Goal: Information Seeking & Learning: Learn about a topic

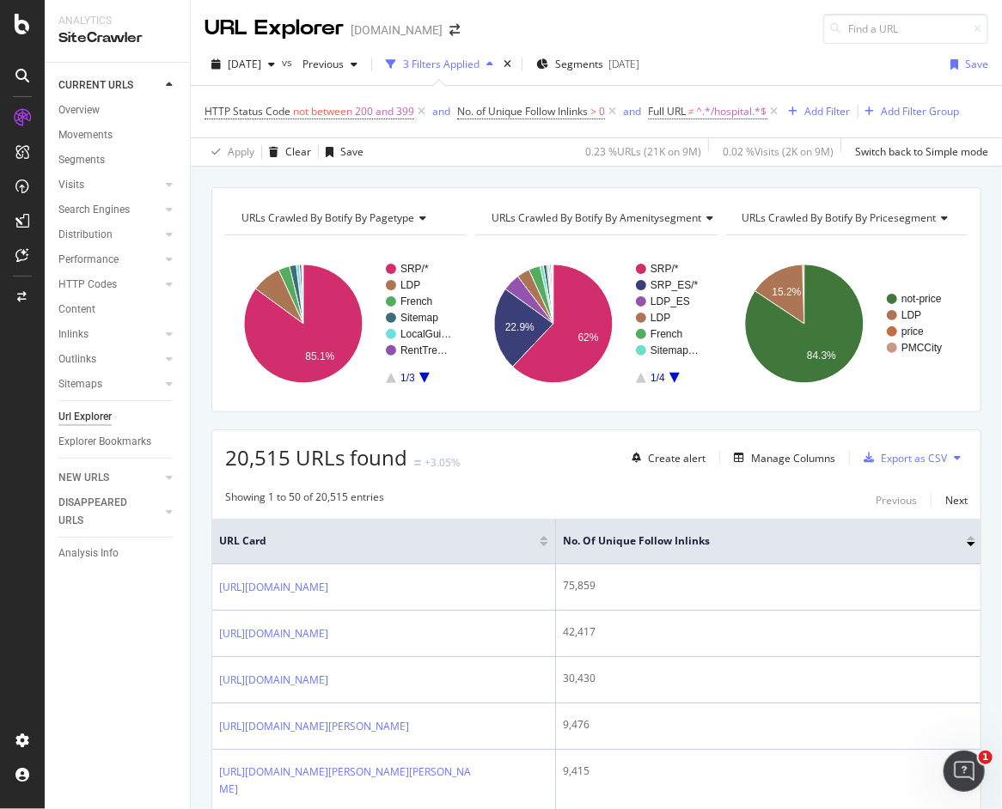
scroll to position [3000, 0]
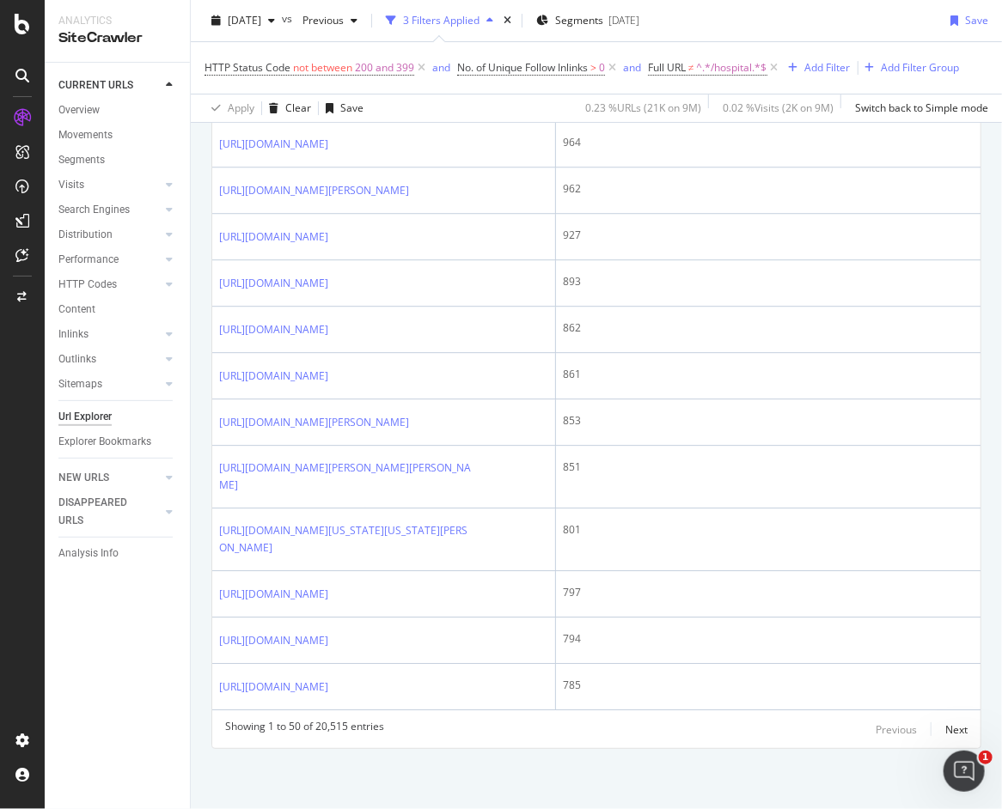
click at [81, 418] on div "Url Explorer" at bounding box center [84, 417] width 53 height 18
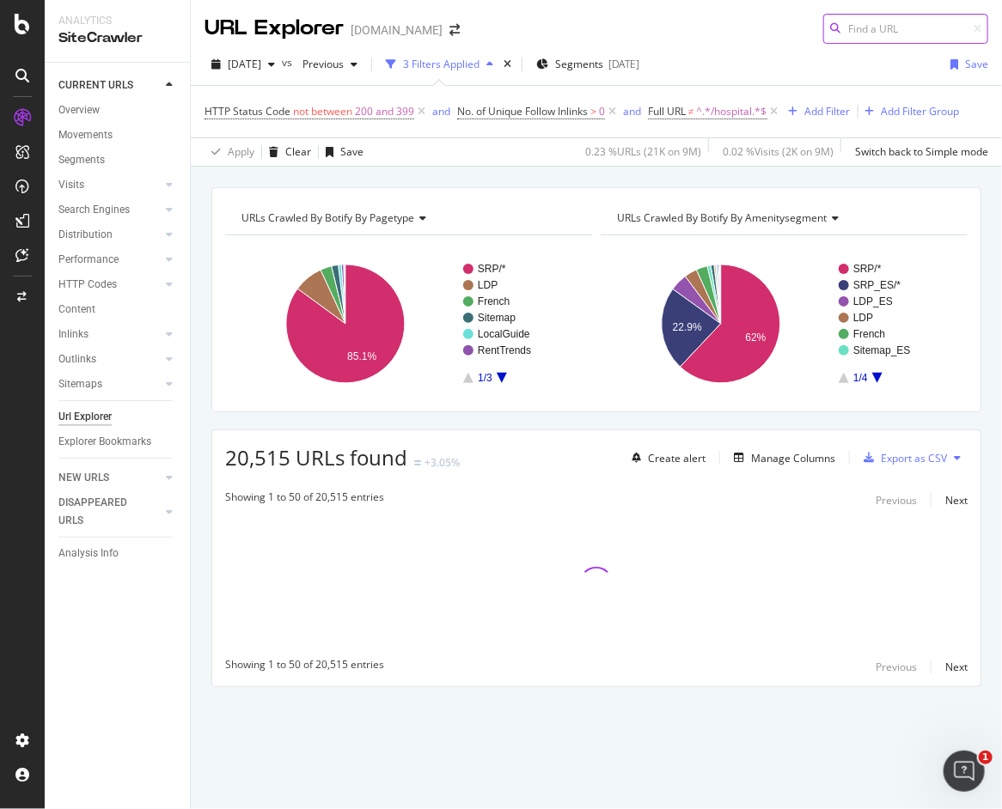
click at [898, 31] on input at bounding box center [905, 29] width 165 height 30
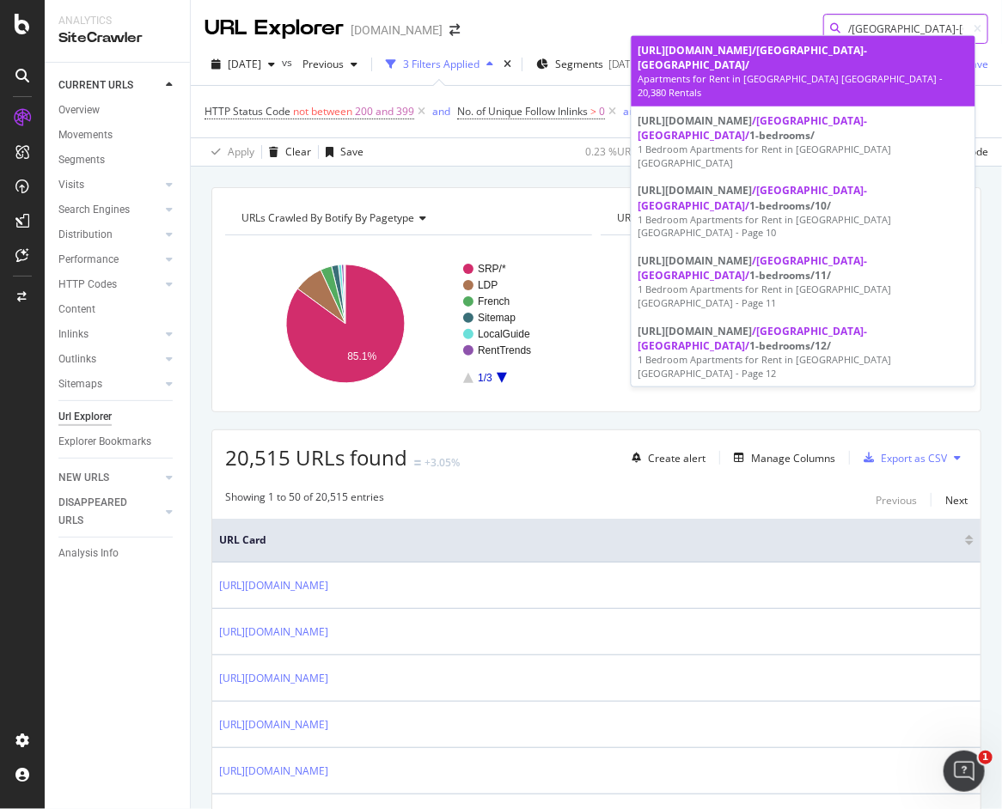
type input "/[GEOGRAPHIC_DATA]-[GEOGRAPHIC_DATA]/"
click at [720, 56] on div "[URL][DOMAIN_NAME] /[GEOGRAPHIC_DATA]-[GEOGRAPHIC_DATA]/" at bounding box center [803, 57] width 330 height 29
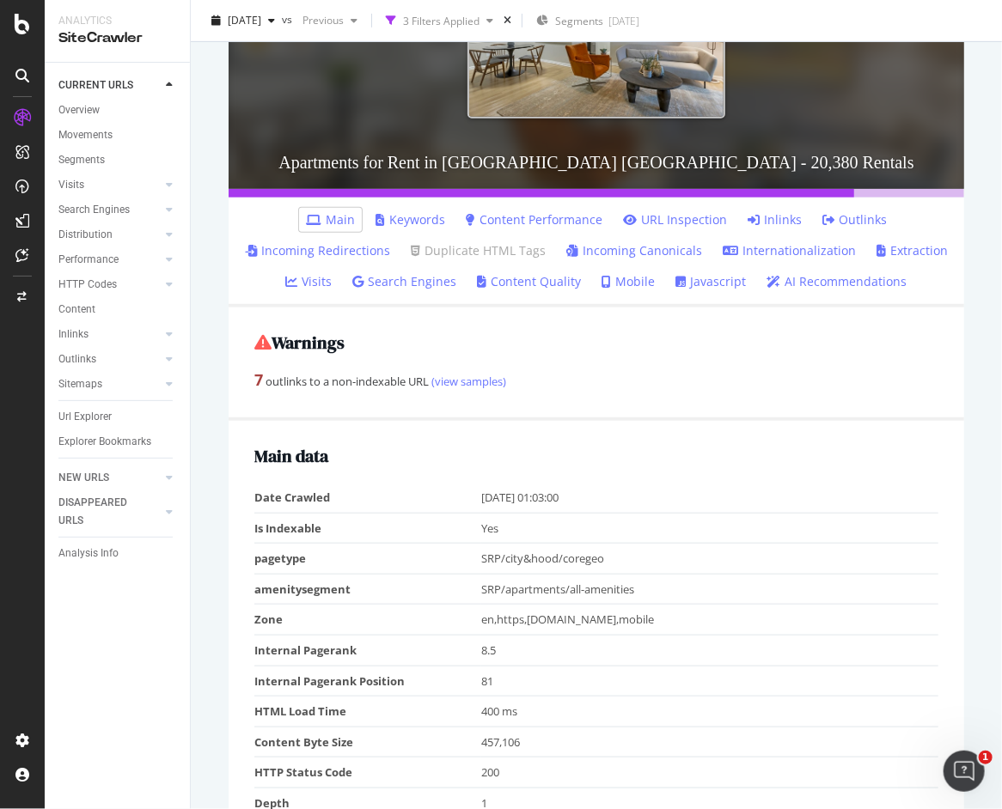
scroll to position [205, 0]
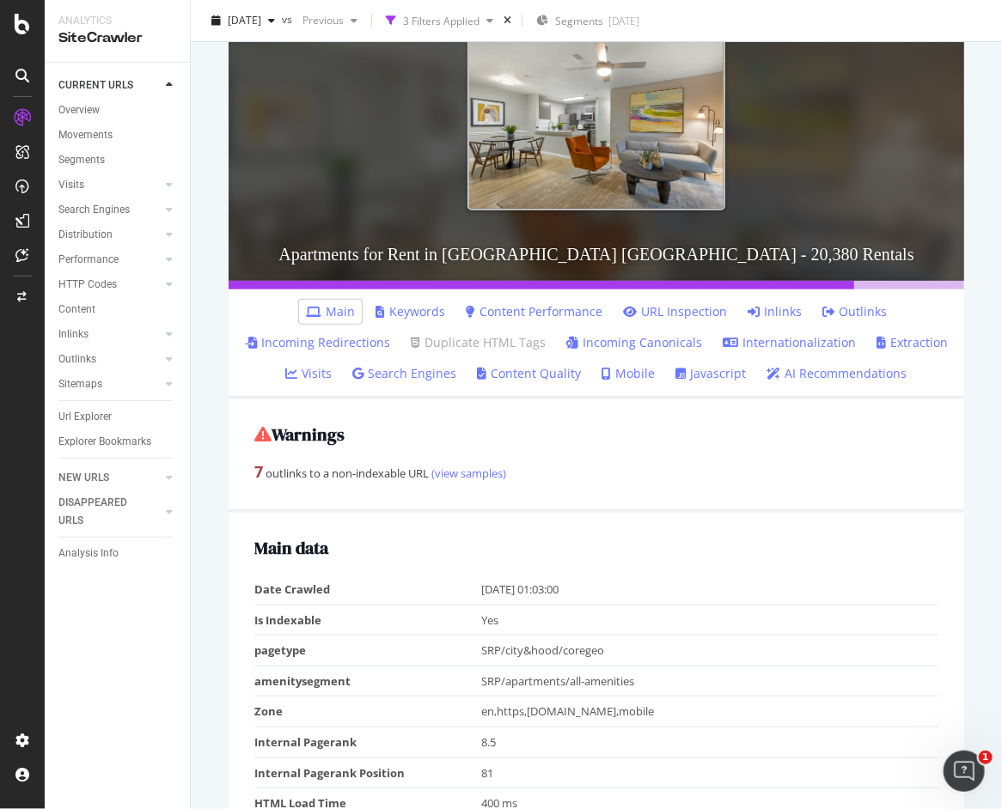
click at [550, 371] on link "Content Quality" at bounding box center [530, 373] width 104 height 17
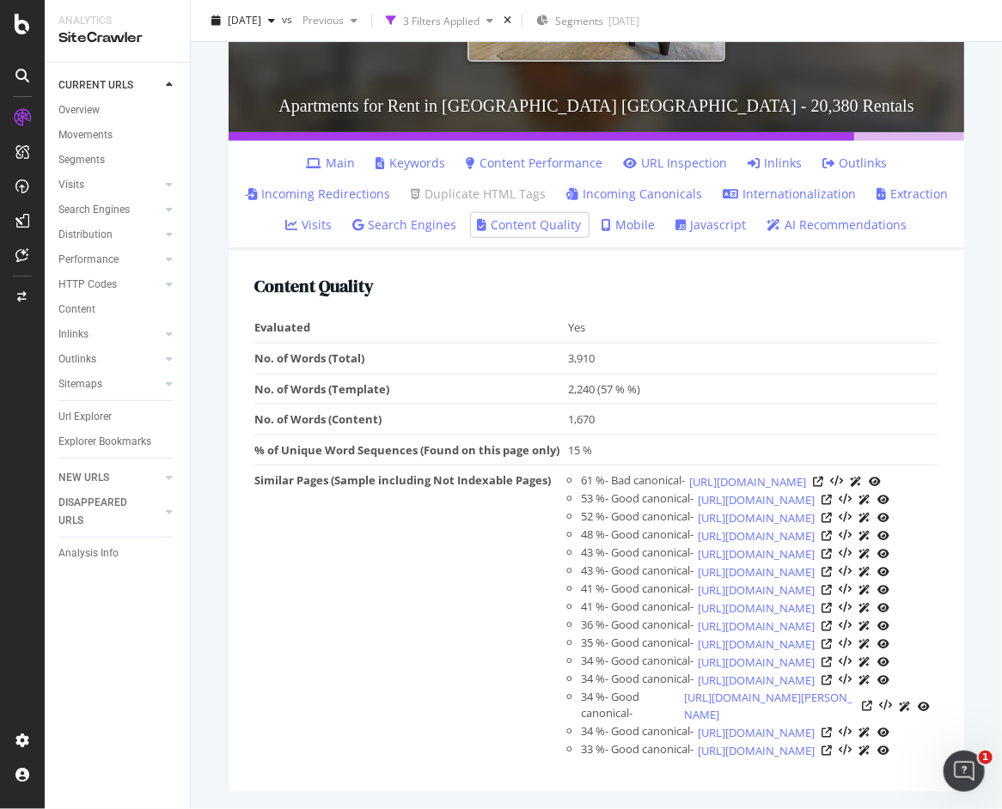
scroll to position [430, 0]
click at [823, 477] on icon at bounding box center [818, 482] width 10 height 10
click at [742, 473] on link "[URL][DOMAIN_NAME]" at bounding box center [747, 481] width 117 height 17
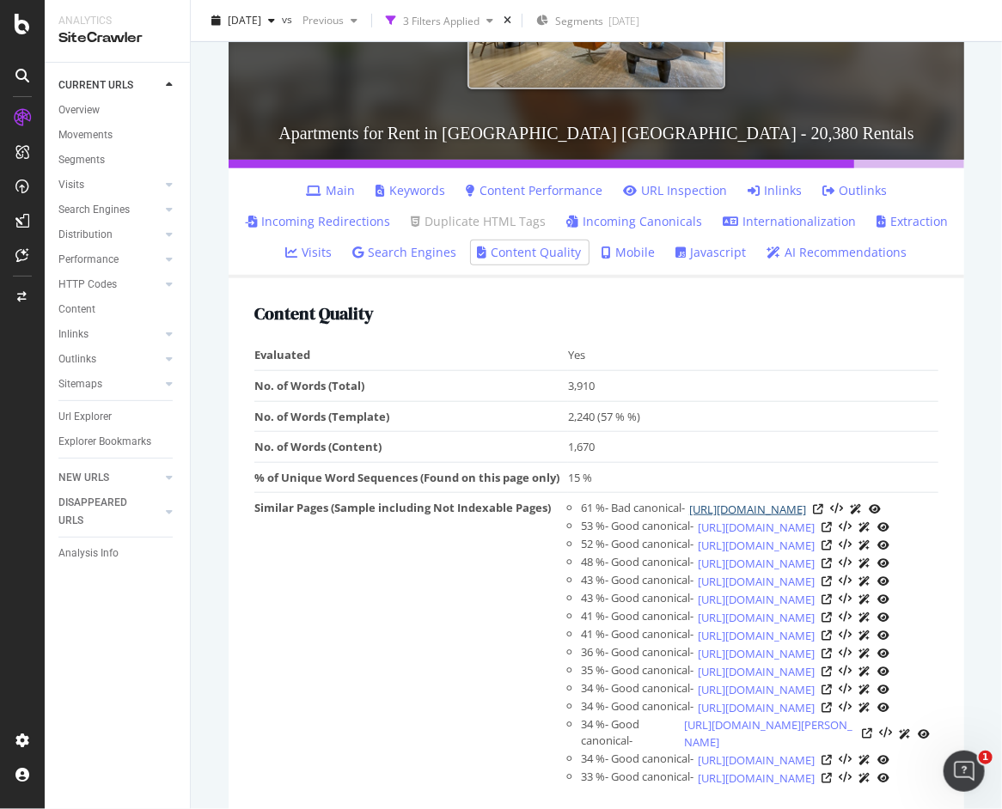
scroll to position [83, 0]
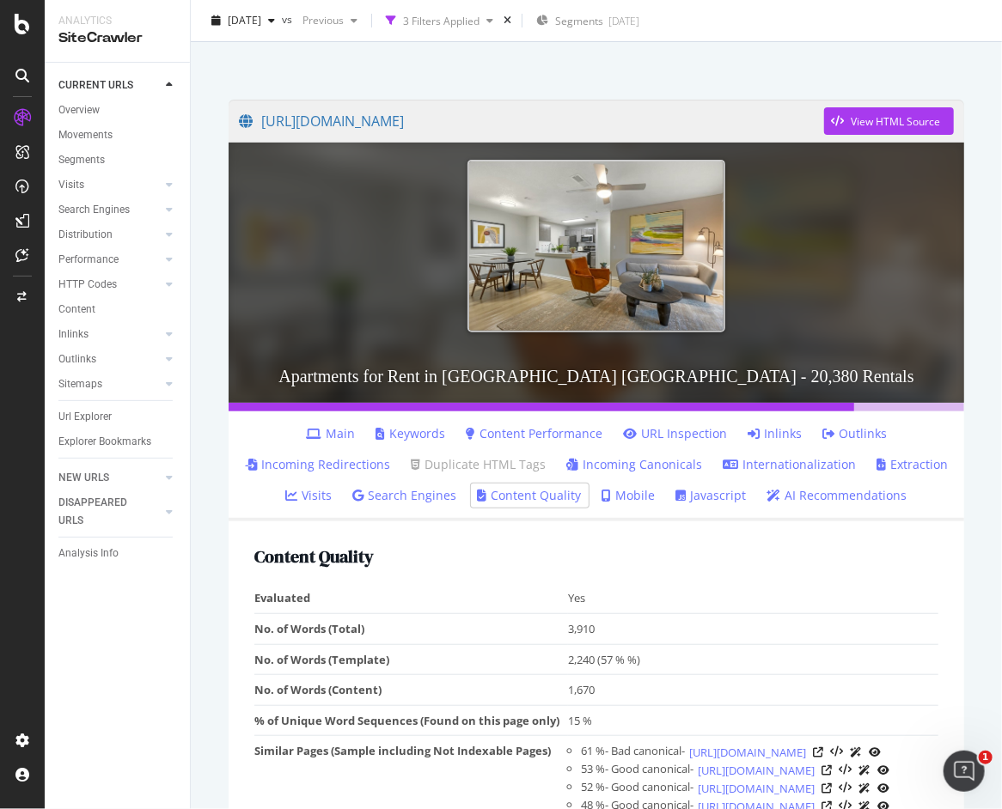
click at [849, 496] on link "AI Recommendations" at bounding box center [837, 495] width 140 height 17
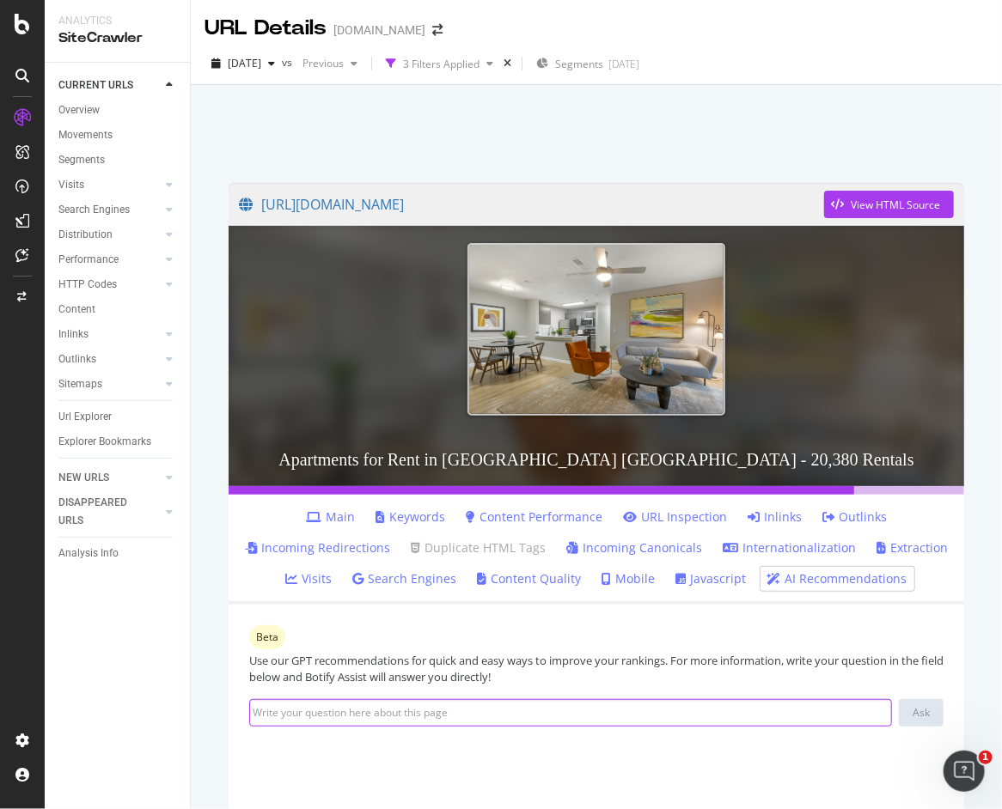
click at [432, 711] on input at bounding box center [570, 712] width 643 height 27
type input "show me all of the heading tags for this page"
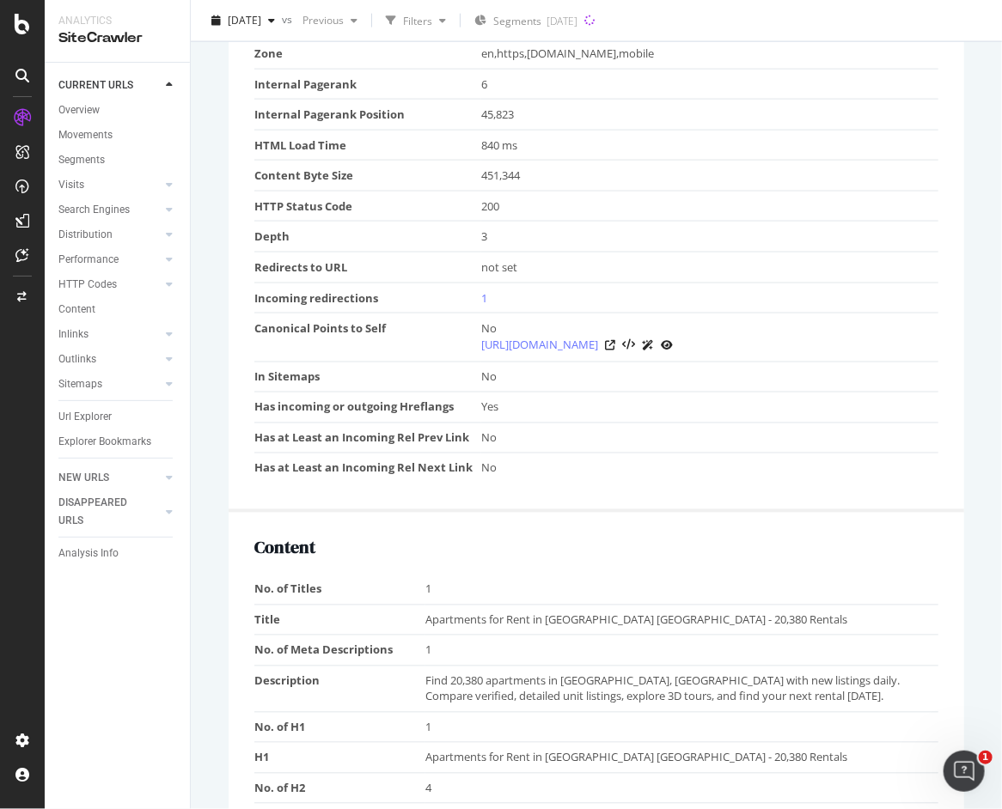
scroll to position [773, 0]
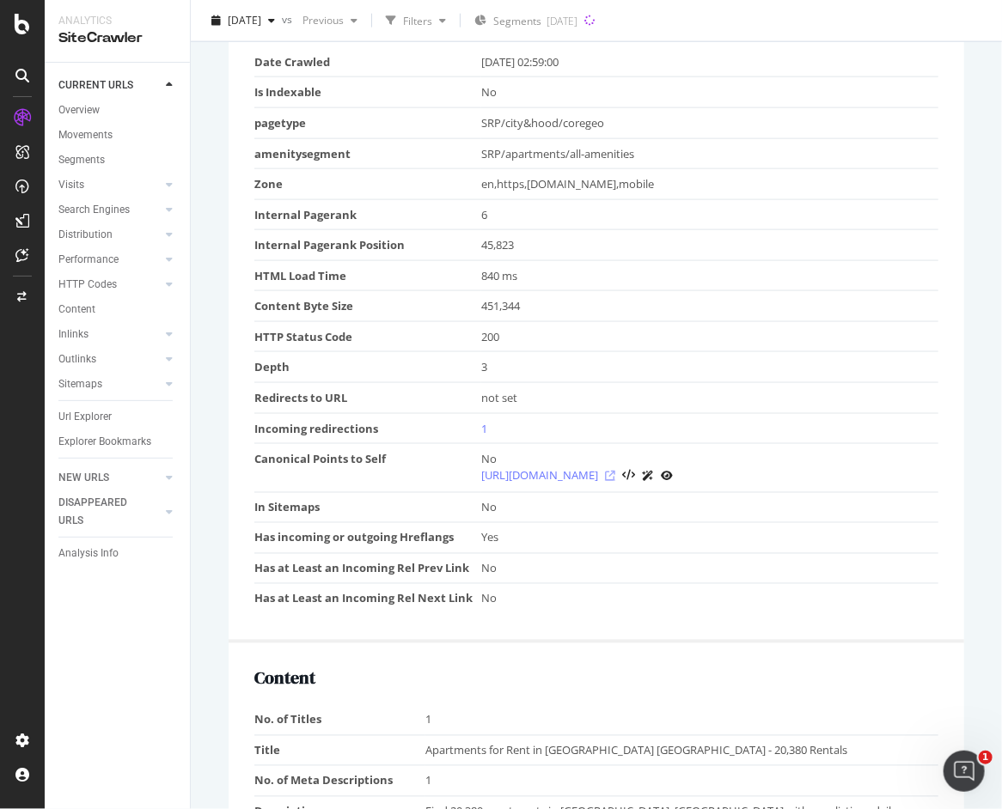
click at [615, 473] on icon at bounding box center [610, 476] width 10 height 10
